Goal: Find specific page/section: Find specific page/section

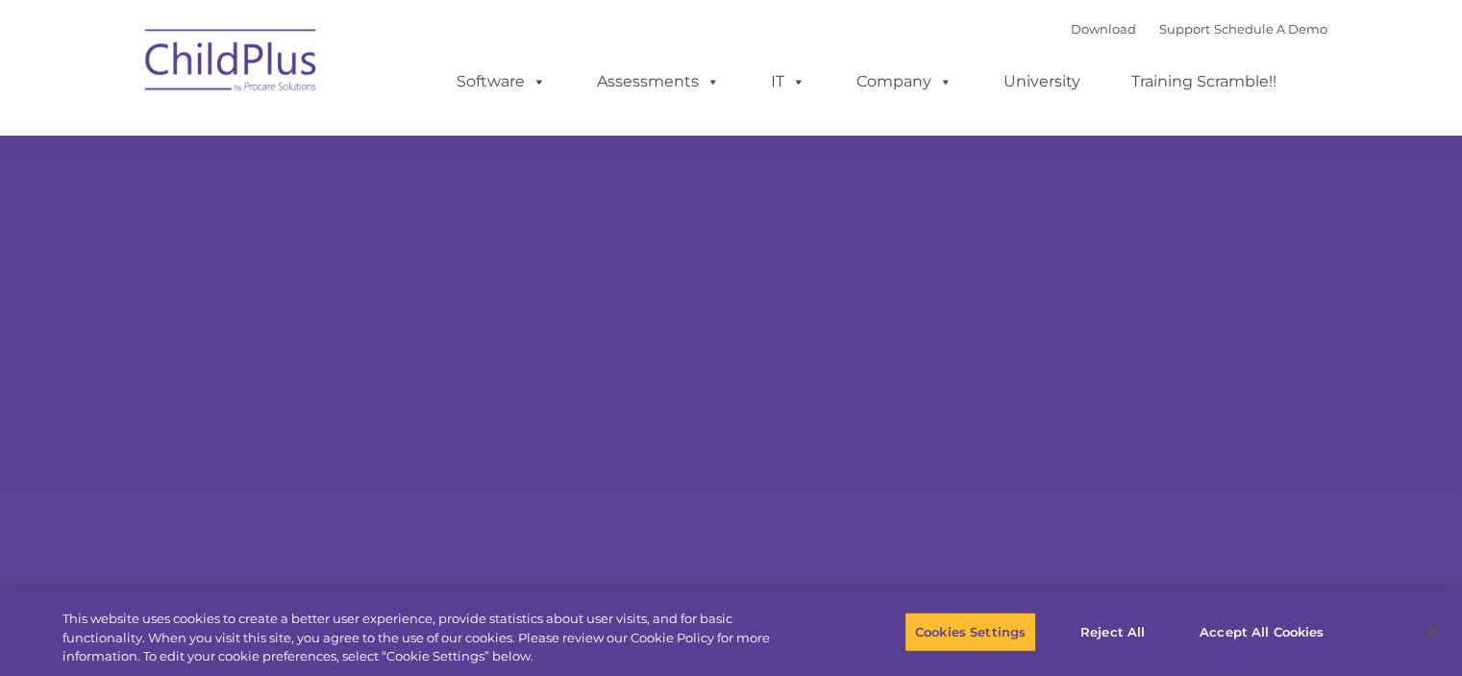
select select "MEDIUM"
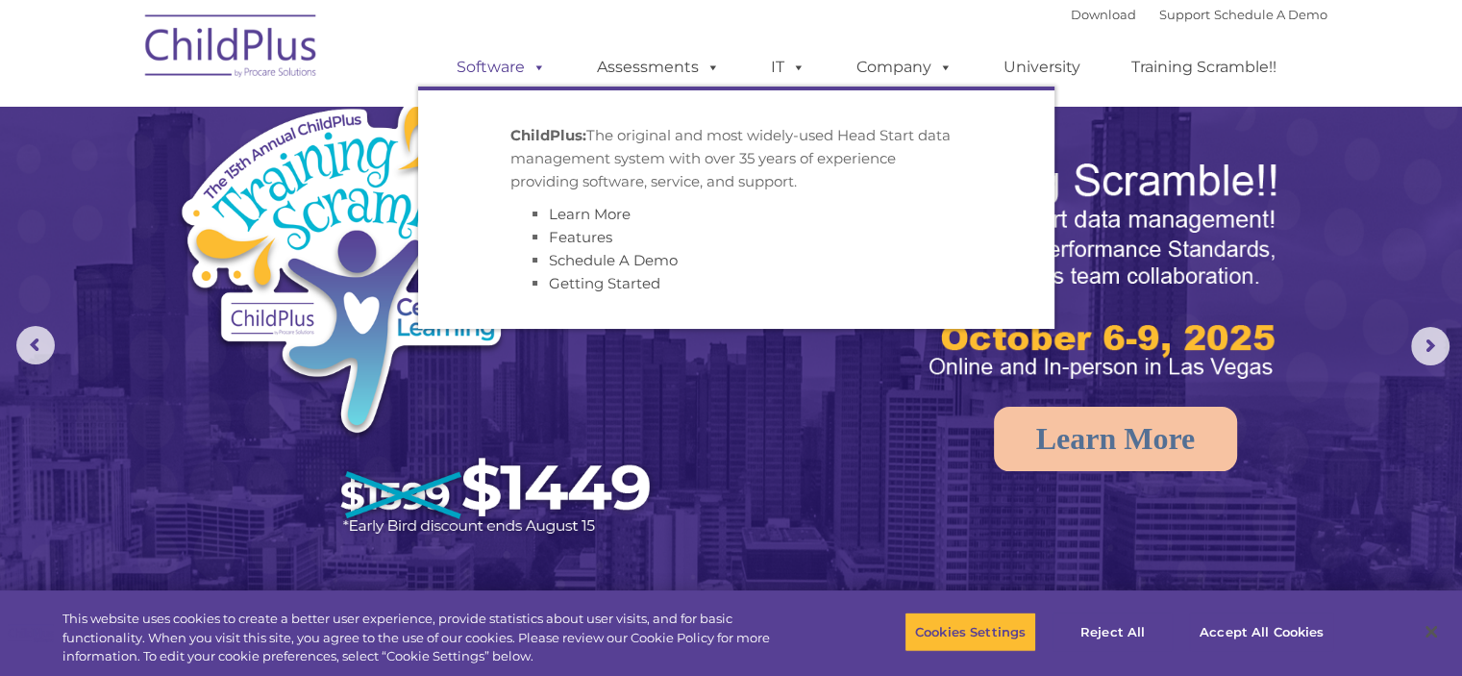
click at [538, 68] on span at bounding box center [535, 67] width 21 height 18
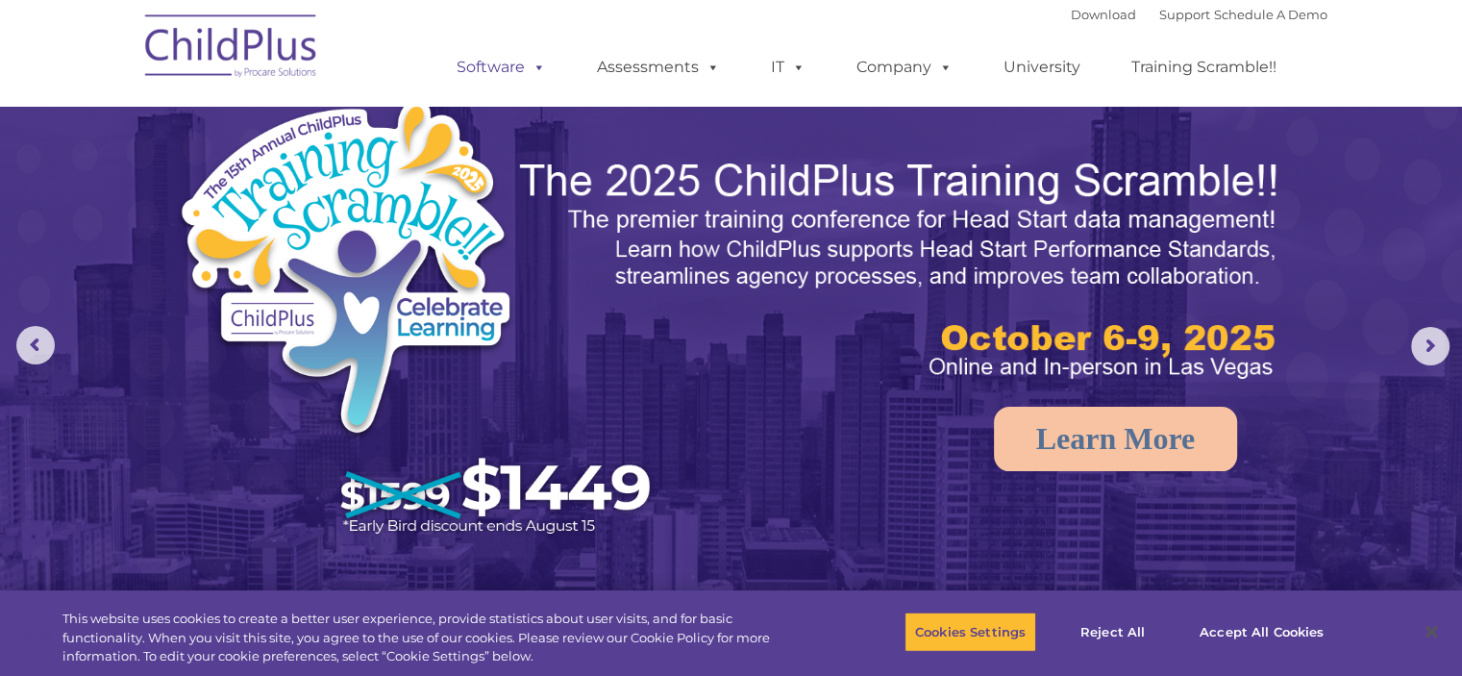
click at [538, 68] on span at bounding box center [535, 67] width 21 height 18
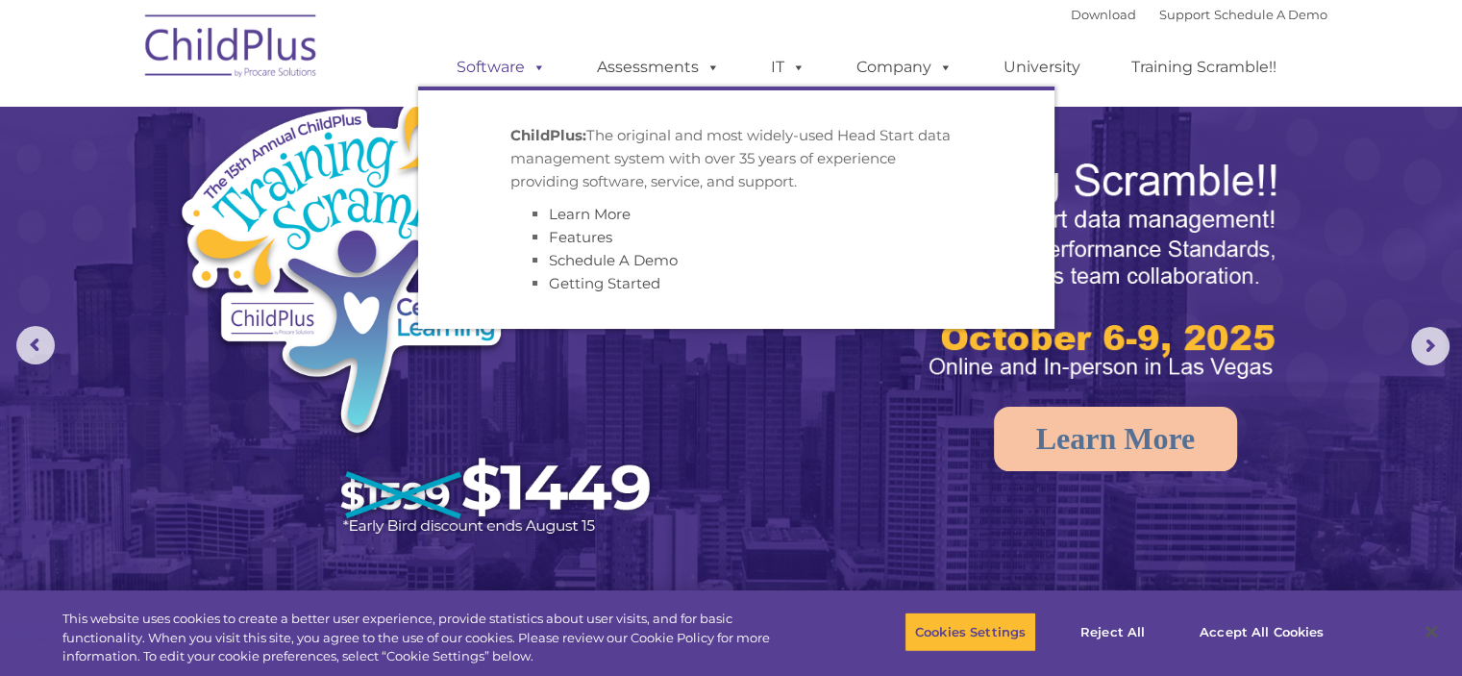
click at [538, 68] on span at bounding box center [535, 67] width 21 height 18
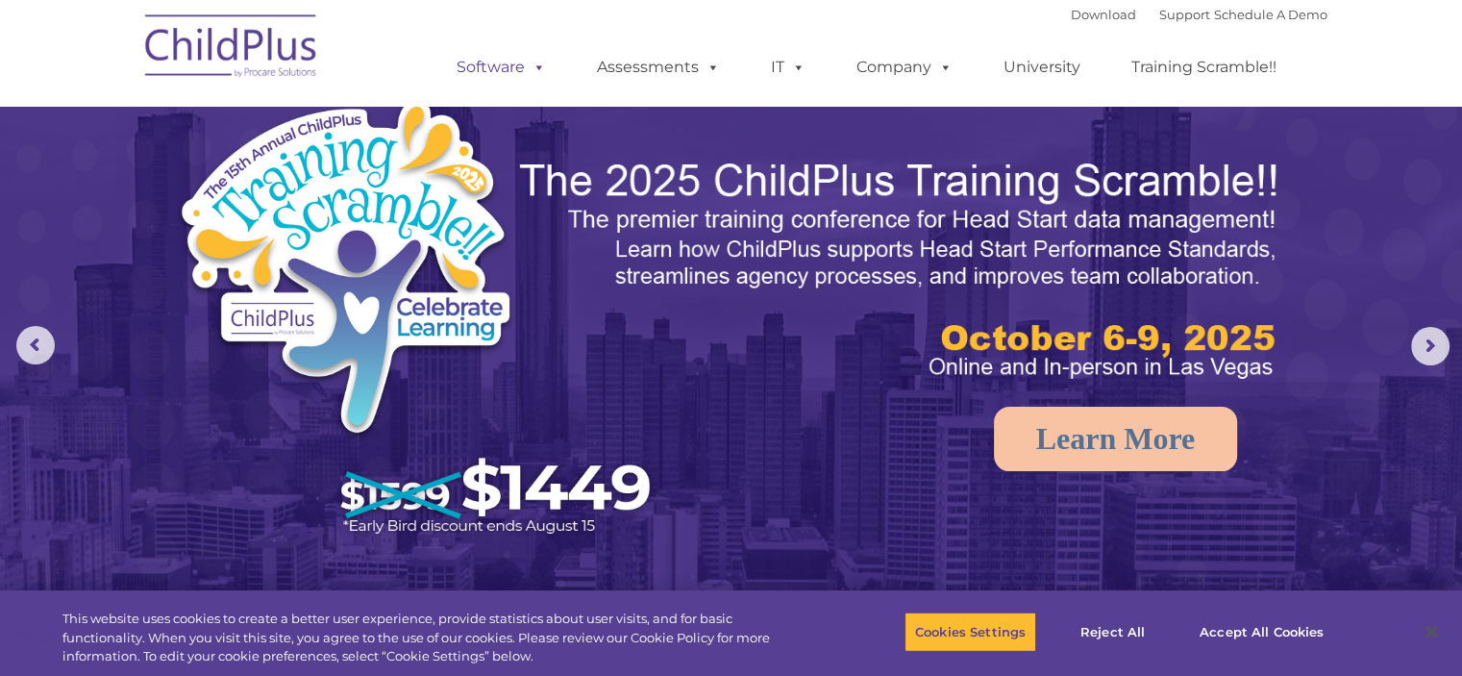
click at [538, 68] on span at bounding box center [535, 67] width 21 height 18
